Goal: Task Accomplishment & Management: Complete application form

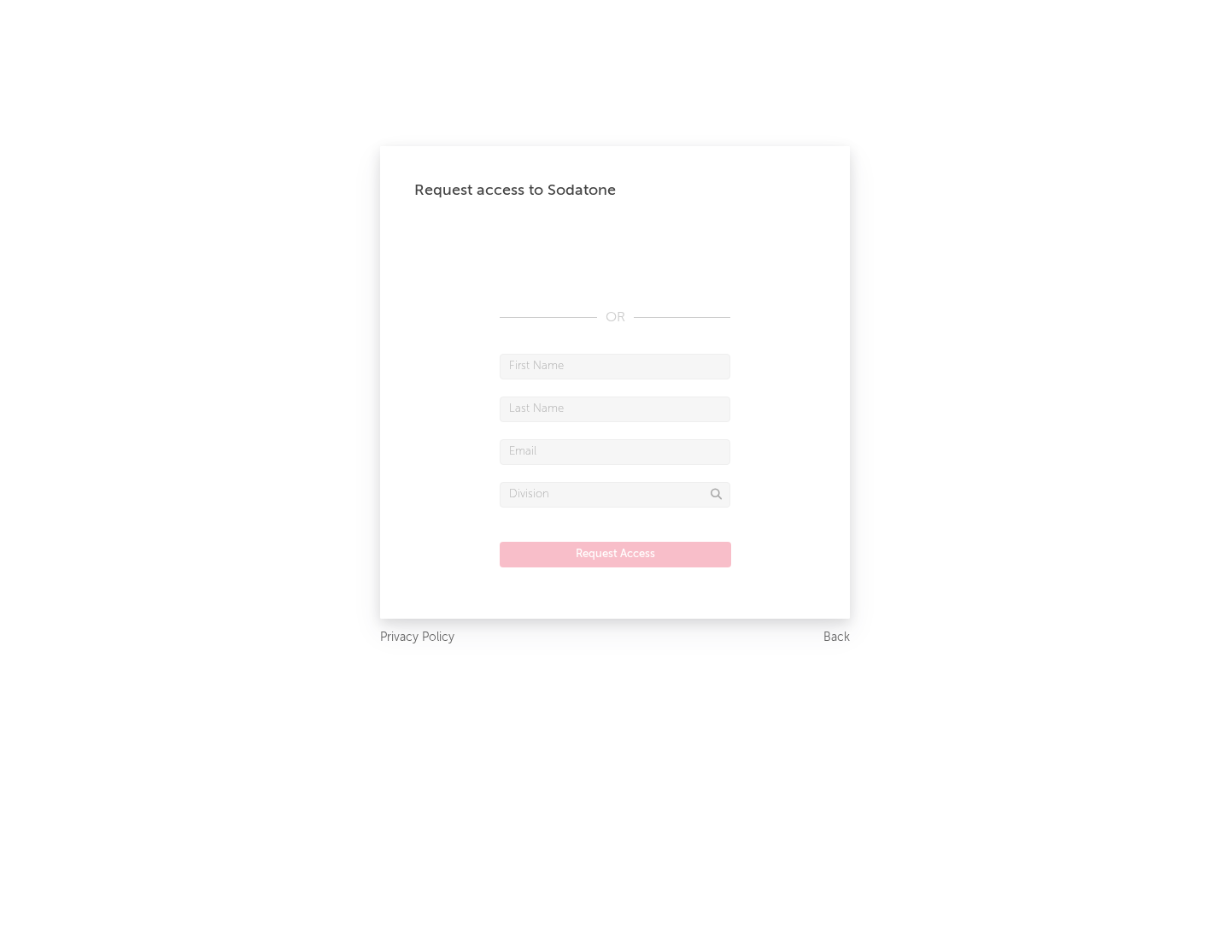
click at [615, 366] on input "text" at bounding box center [615, 367] width 231 height 26
type input "[PERSON_NAME]"
click at [615, 408] on input "text" at bounding box center [615, 409] width 231 height 26
type input "[PERSON_NAME]"
click at [615, 451] on input "text" at bounding box center [615, 452] width 231 height 26
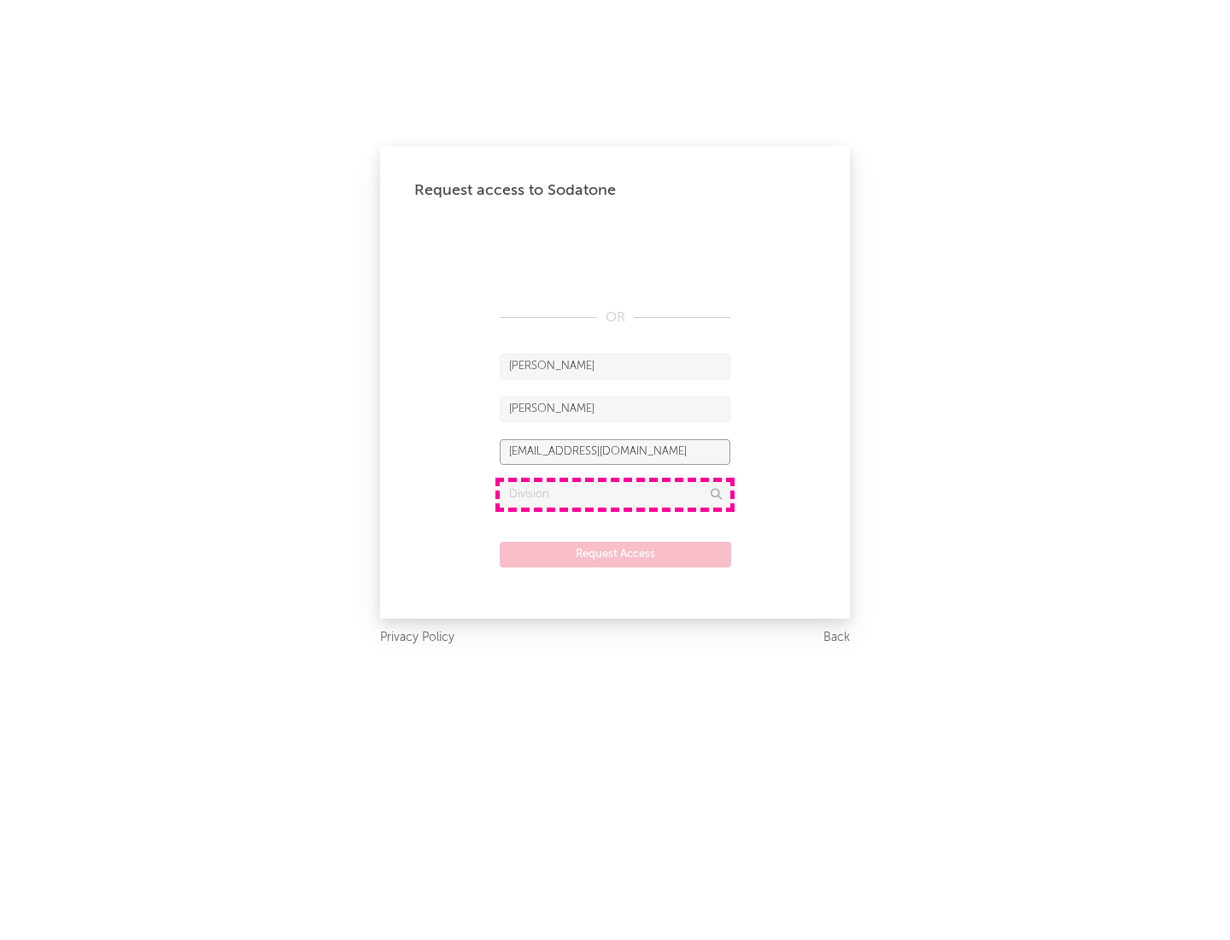
type input "[EMAIL_ADDRESS][DOMAIN_NAME]"
click at [615, 494] on input "text" at bounding box center [615, 495] width 231 height 26
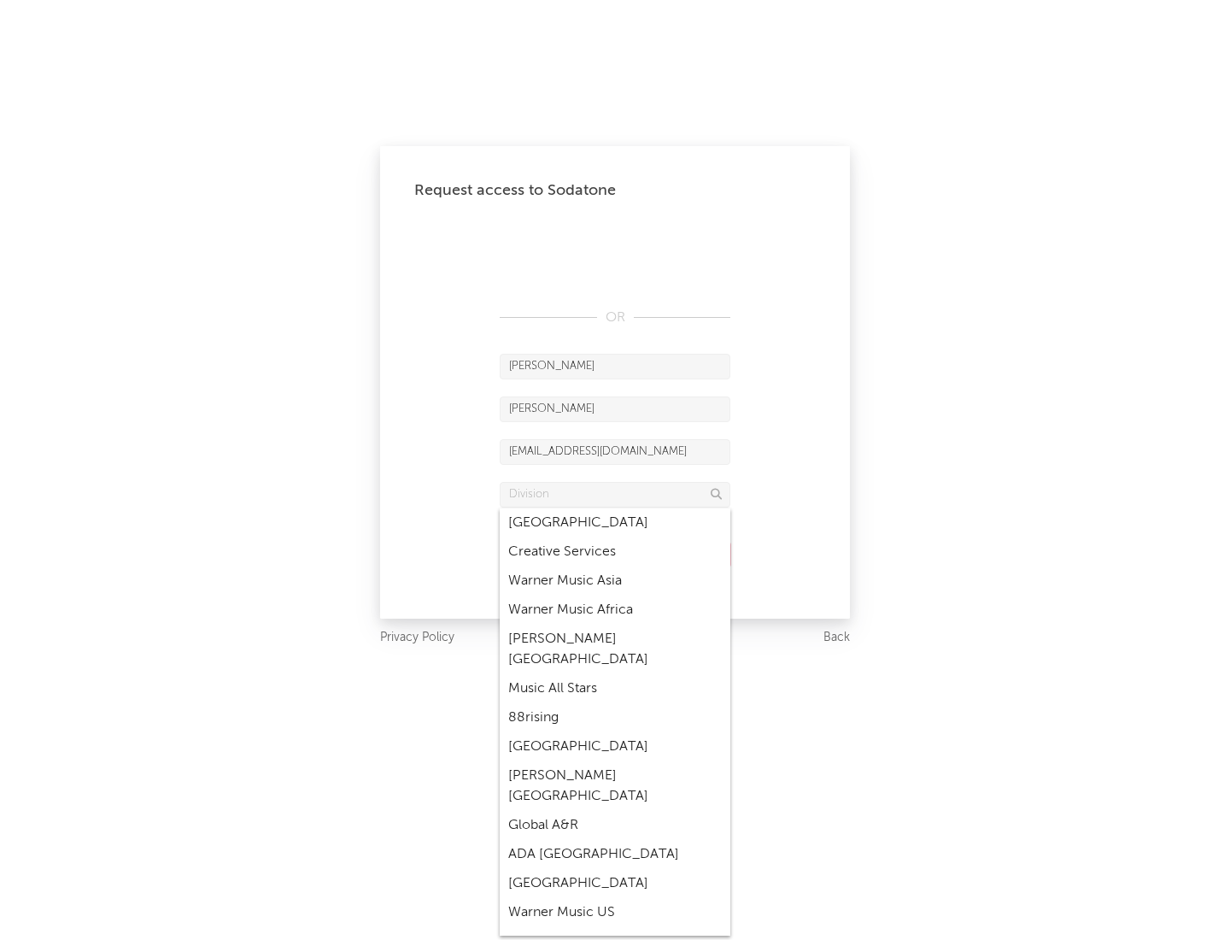
click at [615, 674] on div "Music All Stars" at bounding box center [615, 688] width 231 height 29
type input "Music All Stars"
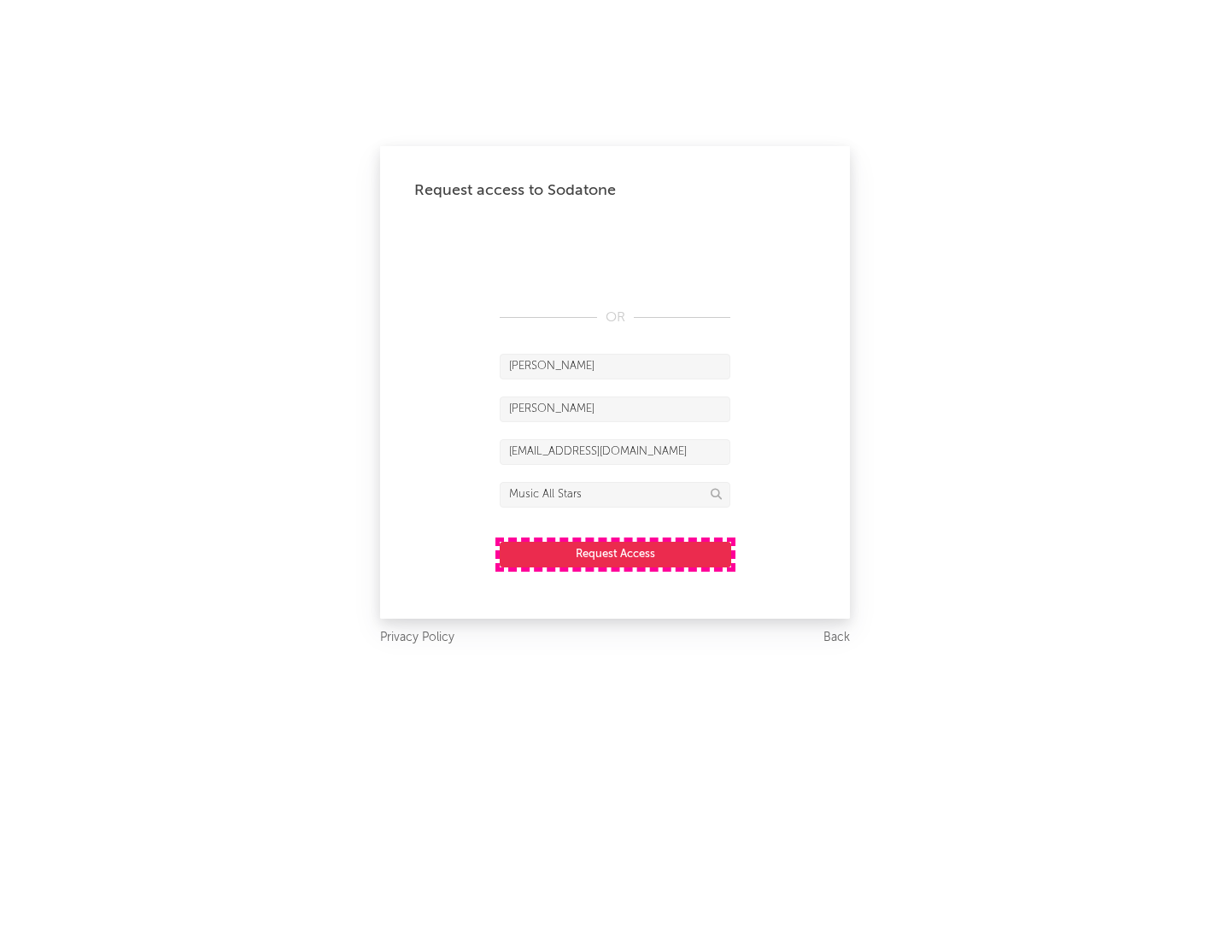
click at [615, 554] on button "Request Access" at bounding box center [616, 555] width 232 height 26
